Goal: Task Accomplishment & Management: Manage account settings

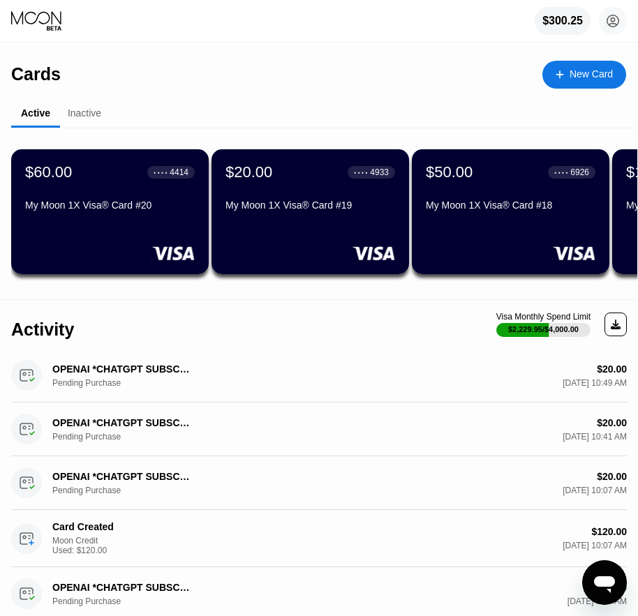
click at [102, 216] on div "My Moon 1X Visa® Card #20" at bounding box center [109, 207] width 169 height 17
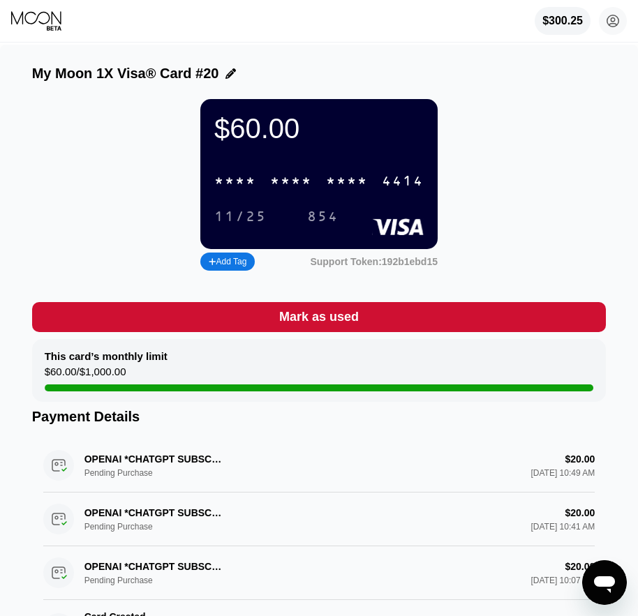
click at [260, 185] on div "* * * * * * * * * * * * 4414" at bounding box center [319, 181] width 226 height 29
drag, startPoint x: 469, startPoint y: 203, endPoint x: 426, endPoint y: 188, distance: 45.2
click at [465, 202] on div "$60.00 4513 6500 2531 4414 11/25 854 Add Tag Support Token: 192b1ebd15" at bounding box center [319, 186] width 574 height 175
click at [10, 18] on div "$300.25 [EMAIL_ADDRESS][DOMAIN_NAME]  Home Settings Support Careers About Us L…" at bounding box center [319, 21] width 638 height 42
click at [23, 22] on icon at bounding box center [36, 17] width 50 height 13
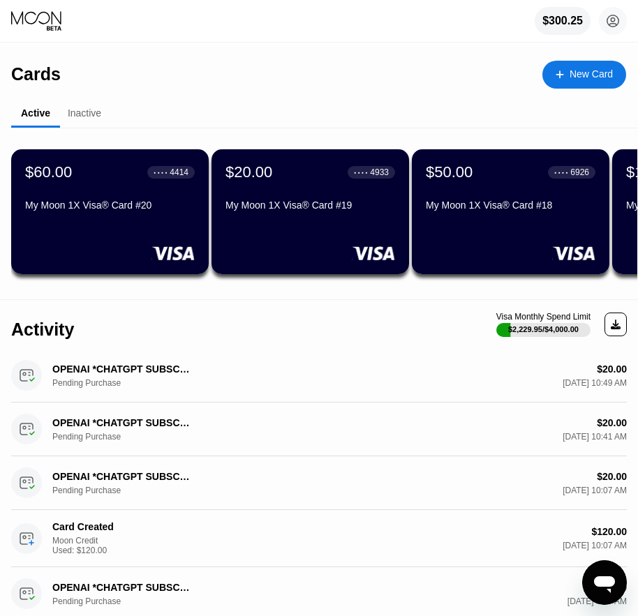
click at [470, 211] on div "My Moon 1X Visa® Card #18" at bounding box center [509, 204] width 169 height 11
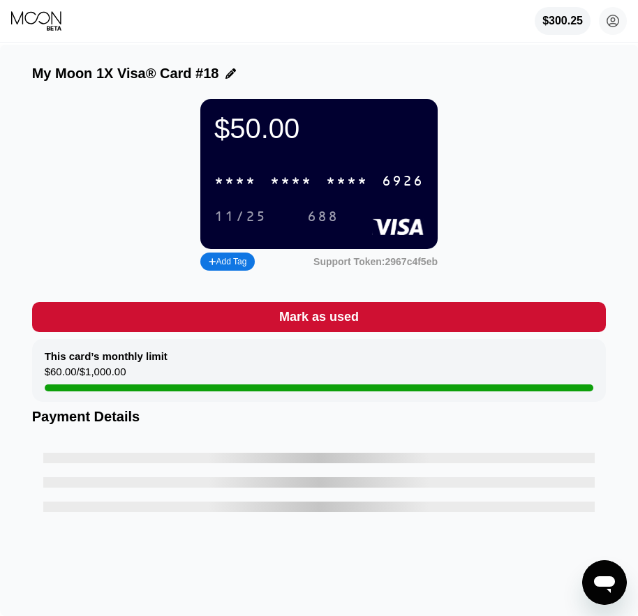
click at [266, 193] on div "* * * * * * * * * * * * 6926" at bounding box center [319, 181] width 226 height 29
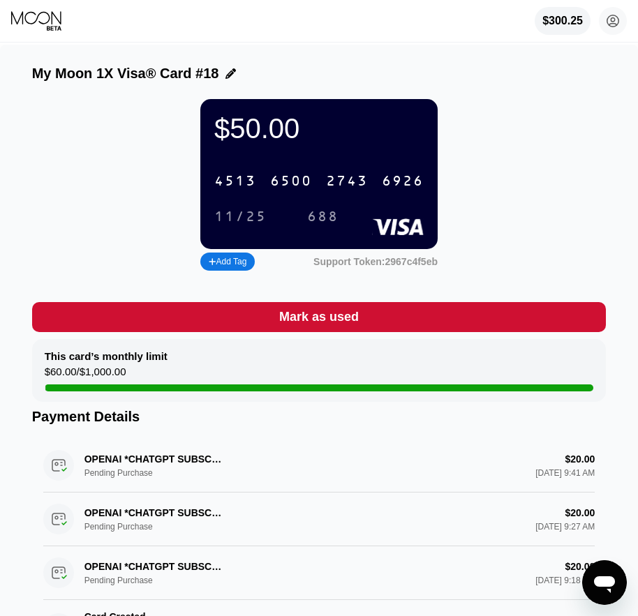
click at [492, 218] on div "$50.00 4513 6500 2743 6926 11/25 688 Add Tag Support Token: 2967c4f5eb" at bounding box center [319, 186] width 574 height 175
click at [47, 20] on icon at bounding box center [37, 20] width 52 height 21
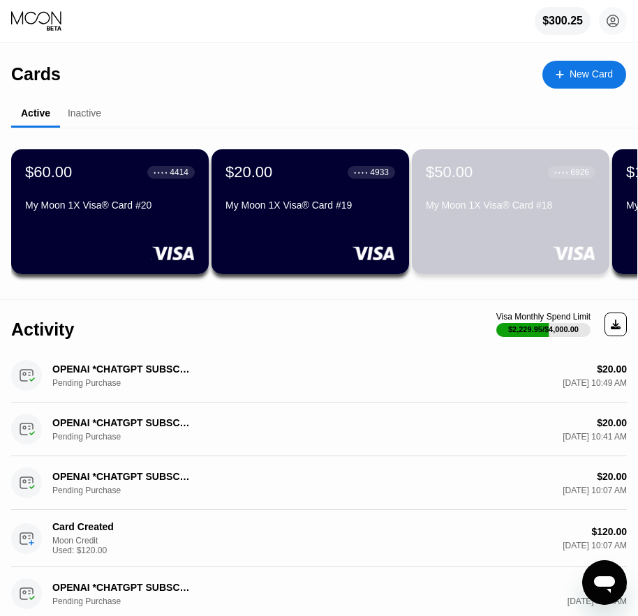
drag, startPoint x: 528, startPoint y: 234, endPoint x: 71, endPoint y: 372, distance: 477.1
click at [76, 351] on div "Cards New Card Active Inactive $60.00 ● ● ● ● 4414 My Moon 1X Visa® Card #20 $2…" at bounding box center [319, 568] width 638 height 1046
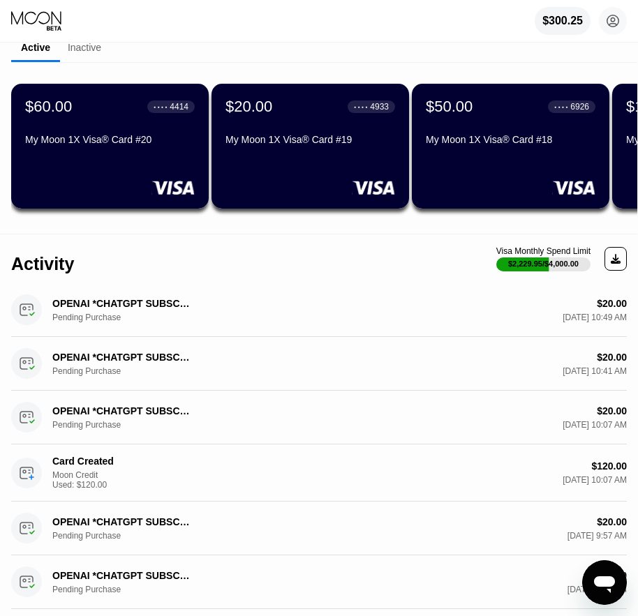
scroll to position [70, 0]
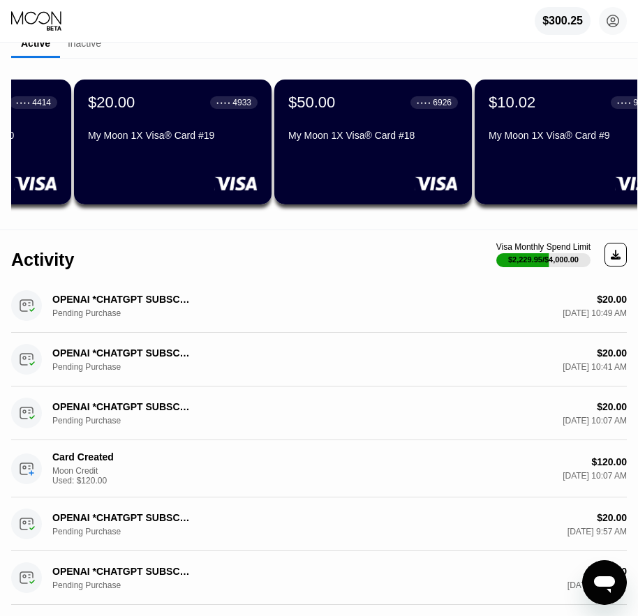
drag, startPoint x: 365, startPoint y: 182, endPoint x: 474, endPoint y: 200, distance: 110.3
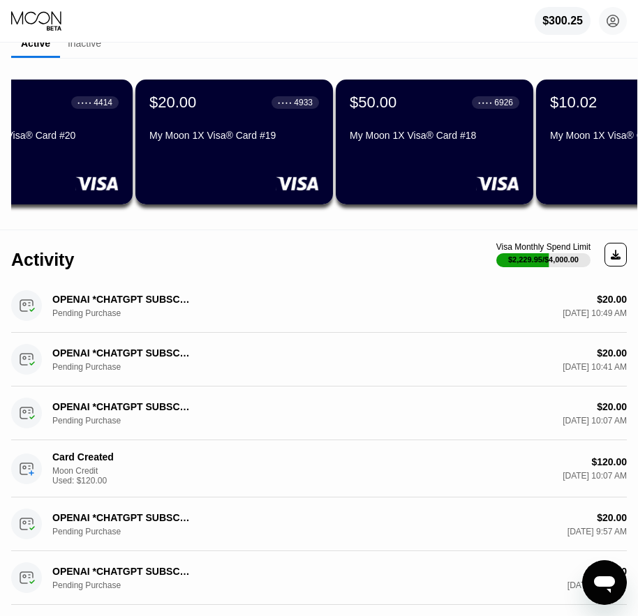
scroll to position [0, 0]
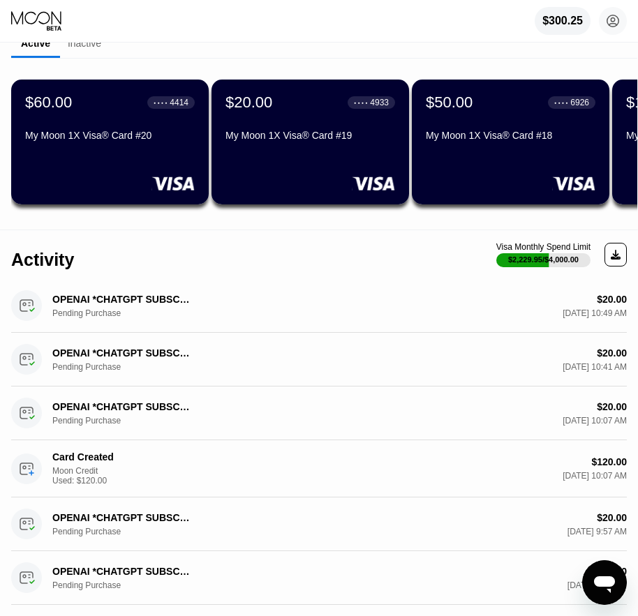
click at [297, 146] on div "My Moon 1X Visa® Card #19" at bounding box center [309, 138] width 169 height 17
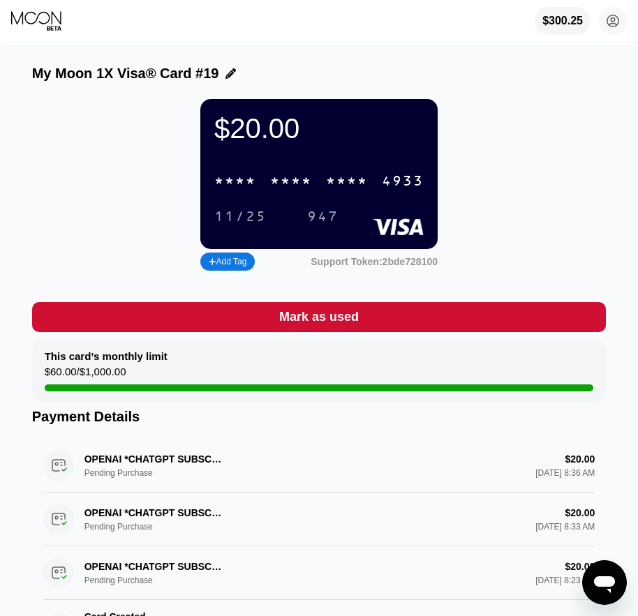
click at [319, 204] on div "* * * * * * * * * * * * 4933 11/25 947" at bounding box center [318, 193] width 209 height 52
click at [319, 194] on div "* * * * * * * * * * * * 4933" at bounding box center [319, 181] width 226 height 29
click at [486, 158] on div "$20.00 4513 6500 2996 4933 11/25 947 Add Tag Support Token: 2bde728100" at bounding box center [319, 186] width 574 height 175
click at [25, 22] on icon at bounding box center [37, 20] width 52 height 21
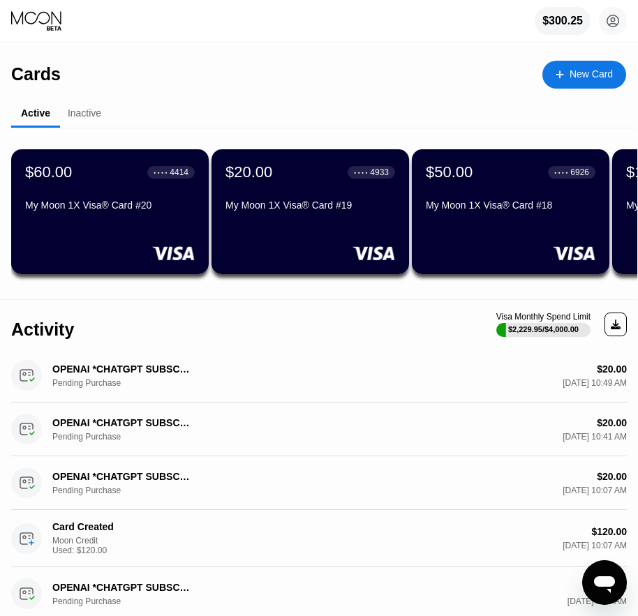
click at [480, 216] on div "My Moon 1X Visa® Card #18" at bounding box center [509, 207] width 169 height 17
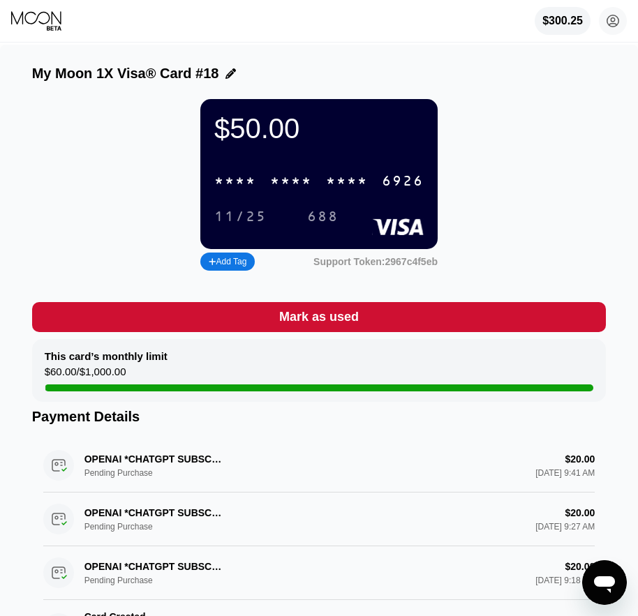
click at [307, 190] on div "* * * *" at bounding box center [291, 182] width 42 height 16
